Goal: Task Accomplishment & Management: Use online tool/utility

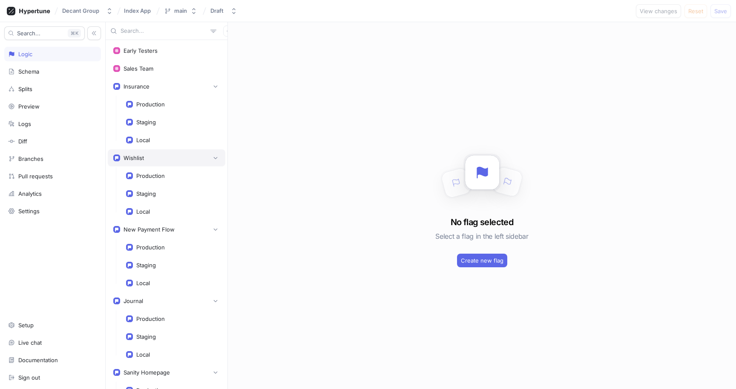
click at [148, 155] on div "Wishlist" at bounding box center [166, 158] width 106 height 9
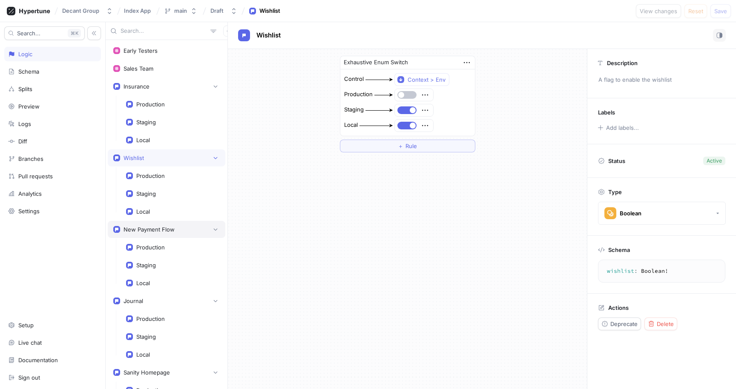
click at [156, 234] on div "New Payment Flow" at bounding box center [167, 229] width 118 height 17
type textarea "newPaymentFlow: Boolean!"
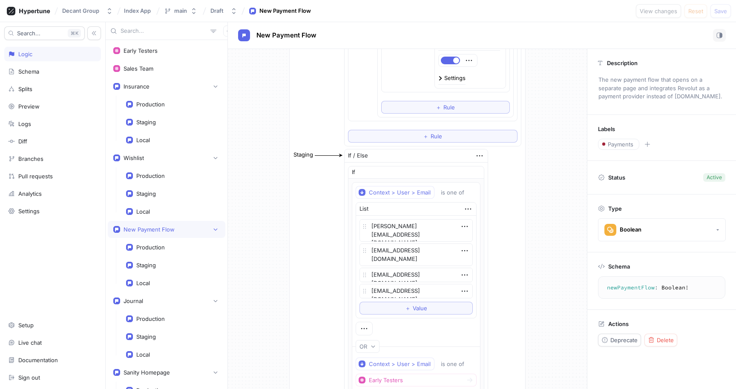
scroll to position [402, 0]
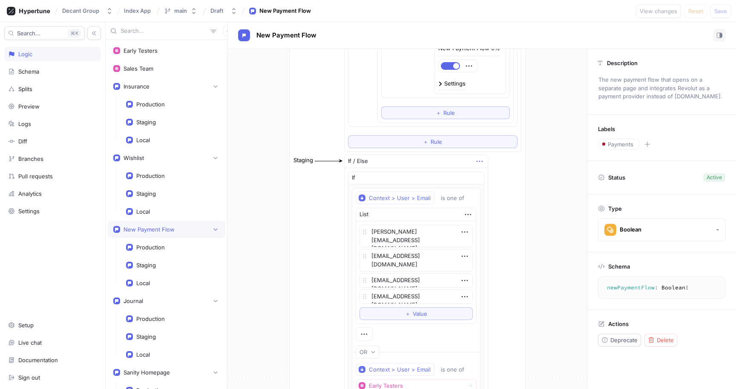
click at [475, 163] on icon "button" at bounding box center [479, 161] width 9 height 9
click at [329, 251] on div "Staging If / Else If Context > User > Email is one of List [PERSON_NAME][EMAIL_…" at bounding box center [407, 331] width 229 height 354
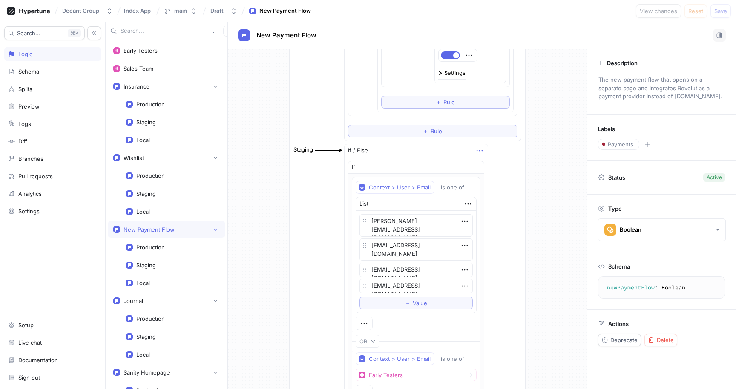
click at [478, 150] on icon "button" at bounding box center [479, 150] width 9 height 9
click at [493, 164] on p "Delete" at bounding box center [491, 166] width 17 height 9
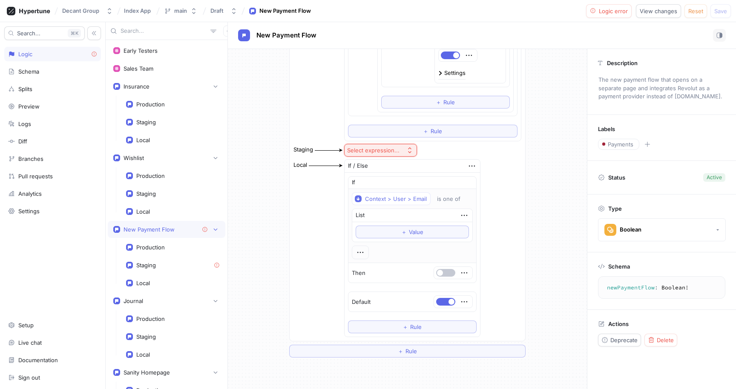
click at [374, 150] on div "Select expression..." at bounding box center [373, 150] width 52 height 7
click at [371, 180] on span "Toggle" at bounding box center [397, 181] width 79 height 7
click at [348, 148] on span "button" at bounding box center [351, 150] width 6 height 6
click at [721, 12] on span "Save" at bounding box center [720, 11] width 13 height 5
type textarea "x"
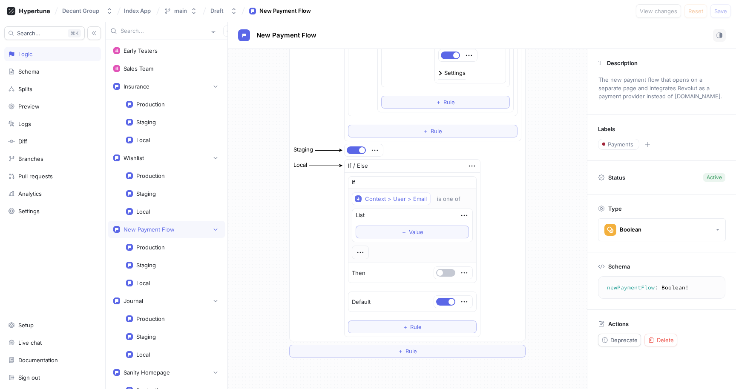
click at [545, 235] on div "Exhaustive Enum Switch Control Context > Env Production If / Else If Context > …" at bounding box center [407, 0] width 359 height 728
click at [256, 260] on div "Exhaustive Enum Switch Control Context > Env Production If / Else If Context > …" at bounding box center [407, 0] width 359 height 728
click at [257, 259] on div "Exhaustive Enum Switch Control Context > Env Production If / Else If Context > …" at bounding box center [407, 0] width 359 height 728
click at [258, 246] on div "Exhaustive Enum Switch Control Context > Env Production If / Else If Context > …" at bounding box center [407, 0] width 359 height 728
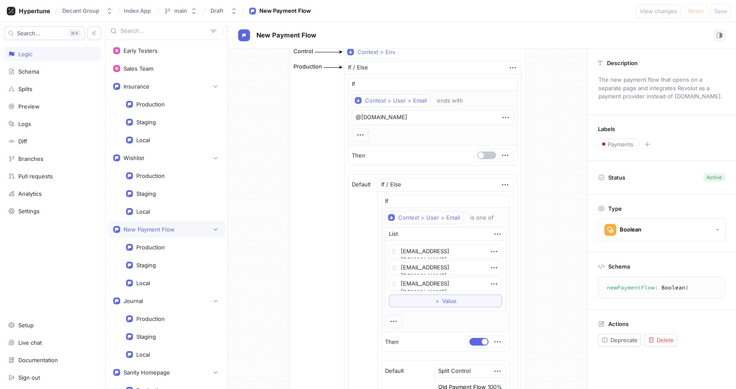
scroll to position [0, 0]
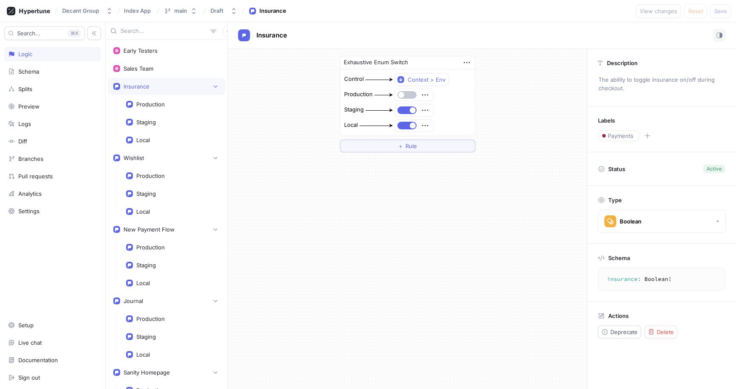
click at [331, 214] on div "Exhaustive Enum Switch Control Context > Env Production Staging Local ＋ Rule" at bounding box center [407, 219] width 359 height 340
